Goal: Find specific page/section: Find specific page/section

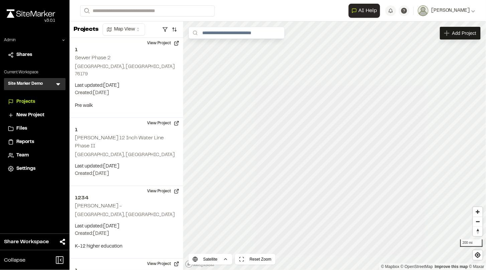
click at [57, 84] on icon at bounding box center [58, 84] width 7 height 7
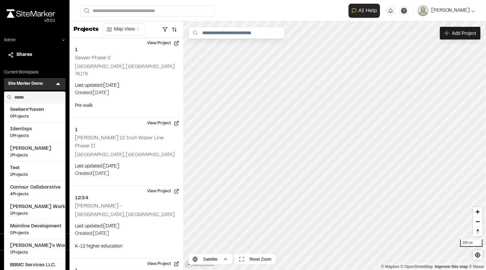
click at [32, 98] on input "text" at bounding box center [37, 97] width 51 height 11
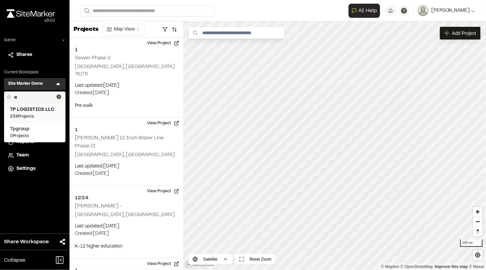
type input "**"
click at [29, 110] on span "7P LOGISTICS LLC" at bounding box center [35, 109] width 50 height 7
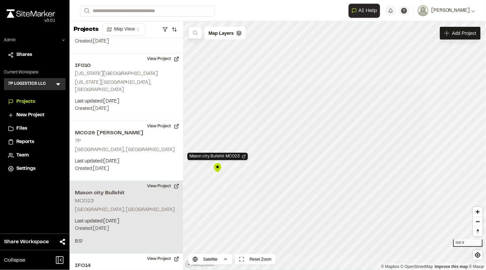
scroll to position [13209, 0]
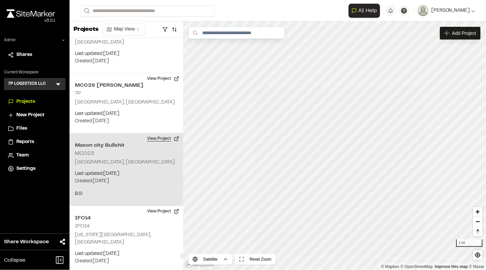
click at [160, 133] on button "View Project" at bounding box center [163, 138] width 40 height 11
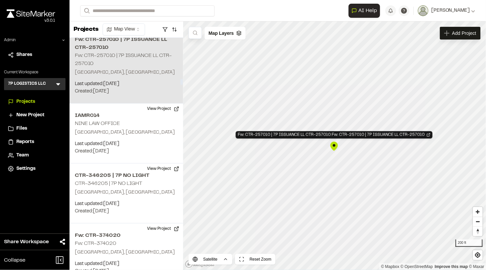
scroll to position [2498, 0]
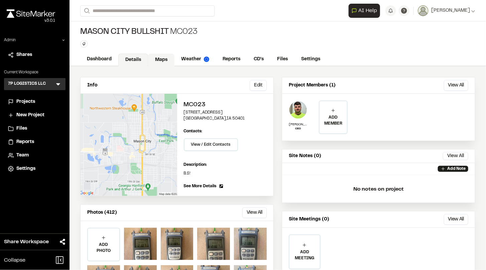
click at [157, 57] on link "Maps" at bounding box center [161, 60] width 26 height 13
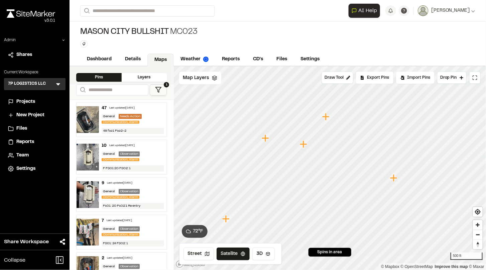
click at [264, 139] on icon "Map marker" at bounding box center [266, 138] width 9 height 9
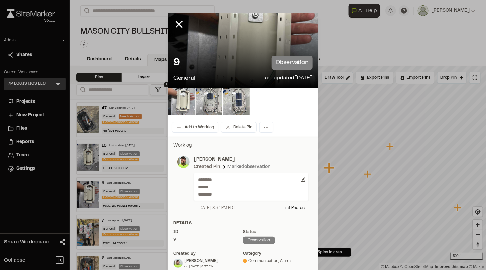
click at [190, 100] on img at bounding box center [181, 101] width 27 height 27
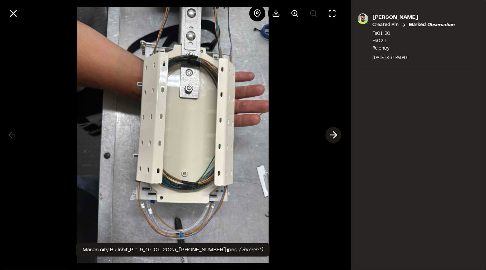
click at [336, 137] on icon at bounding box center [334, 134] width 11 height 11
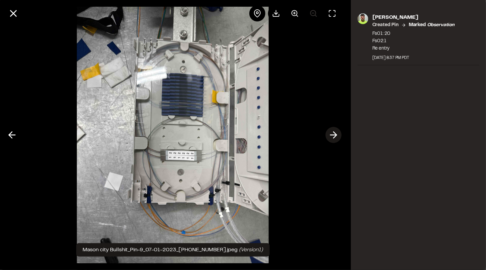
click at [331, 133] on icon at bounding box center [334, 134] width 11 height 11
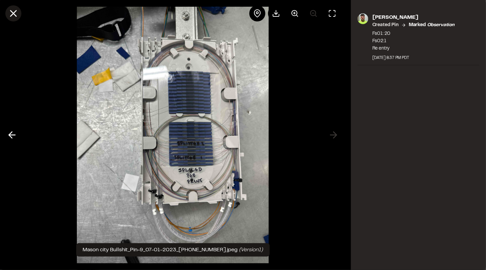
click at [12, 11] on icon at bounding box center [13, 13] width 11 height 11
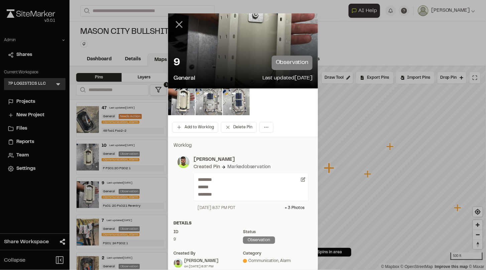
click at [176, 24] on icon at bounding box center [179, 24] width 11 height 11
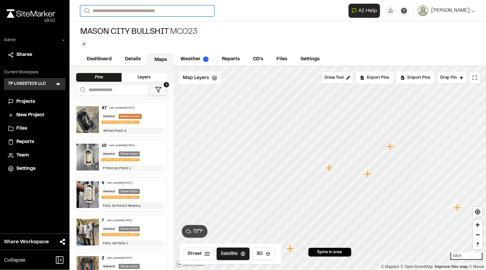
click at [127, 8] on input "Search" at bounding box center [147, 10] width 134 height 11
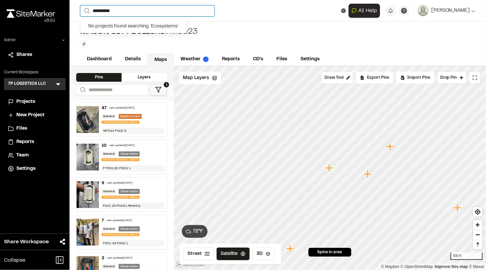
type input "**********"
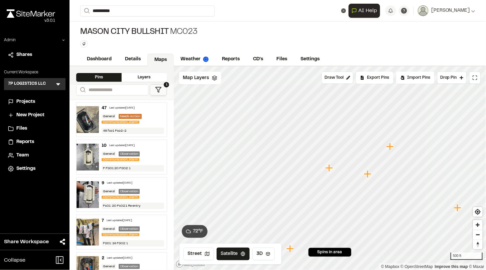
click at [57, 87] on icon at bounding box center [58, 84] width 7 height 7
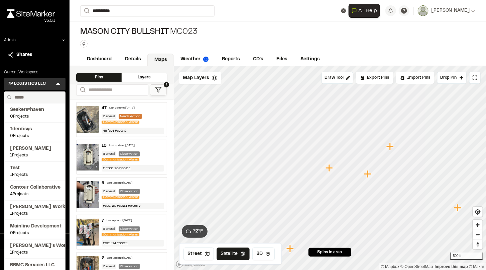
click at [39, 100] on input "text" at bounding box center [37, 97] width 51 height 11
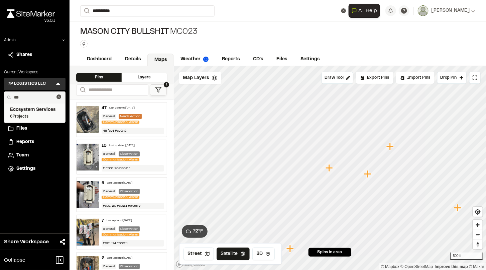
type input "***"
click at [37, 110] on span "Ecosystem Services" at bounding box center [35, 109] width 50 height 7
